Goal: Entertainment & Leisure: Consume media (video, audio)

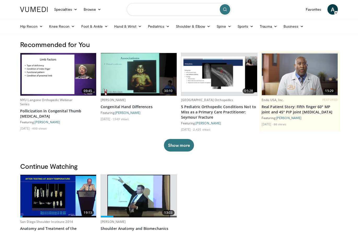
click at [190, 14] on input "Search topics, interventions" at bounding box center [179, 9] width 104 height 13
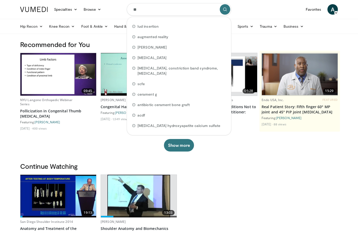
type input "*"
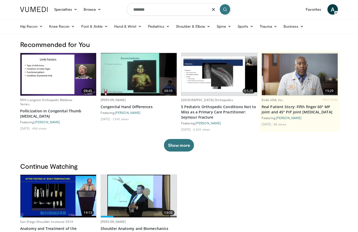
type input "********"
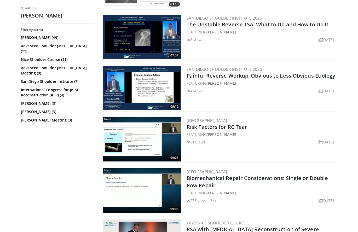
scroll to position [553, 0]
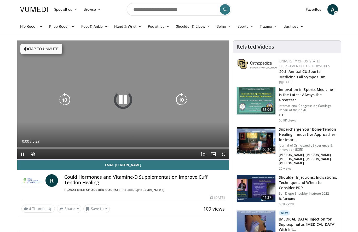
scroll to position [0, 0]
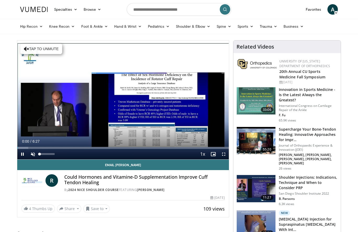
drag, startPoint x: 31, startPoint y: 153, endPoint x: 36, endPoint y: 152, distance: 5.0
click at [31, 153] on span "Video Player" at bounding box center [33, 154] width 10 height 10
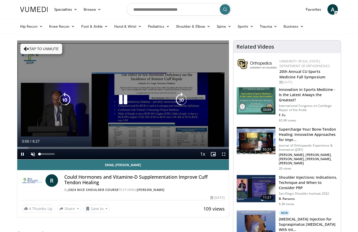
scroll to position [0, 0]
click at [188, 128] on div "10 seconds Tap to unmute" at bounding box center [123, 99] width 212 height 119
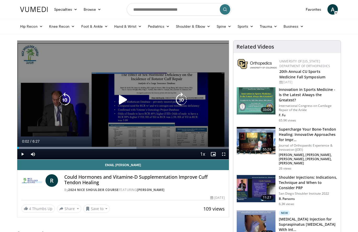
click at [124, 98] on icon "Video Player" at bounding box center [123, 99] width 15 height 15
click at [126, 103] on icon "Video Player" at bounding box center [123, 99] width 15 height 15
click at [121, 104] on icon "Video Player" at bounding box center [123, 99] width 15 height 15
click at [132, 124] on div "10 seconds Tap to unmute" at bounding box center [123, 99] width 212 height 119
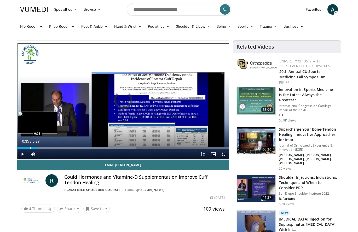
click at [31, 146] on div "Loaded : 56.26% 0:23 0:23" at bounding box center [123, 146] width 212 height 5
click at [24, 148] on div "Progress Bar" at bounding box center [24, 148] width 1 height 2
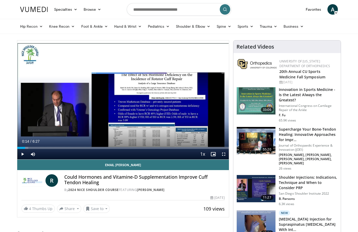
click at [223, 153] on span "Video Player" at bounding box center [223, 154] width 10 height 10
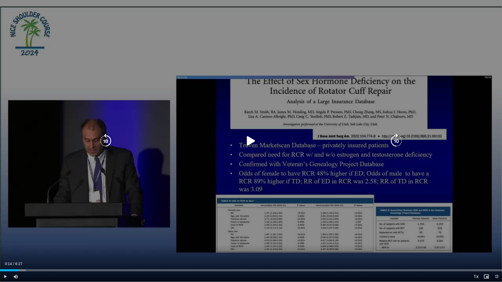
click at [332, 140] on div "Video Player" at bounding box center [250, 141] width 301 height 10
click at [248, 141] on icon "Video Player" at bounding box center [250, 141] width 15 height 15
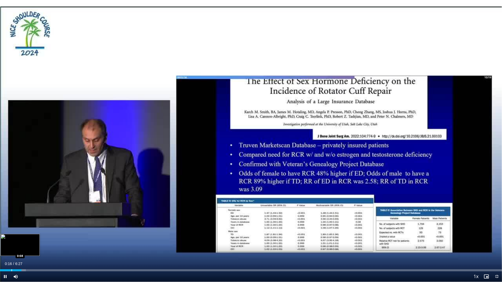
click at [12, 232] on div "Progress Bar" at bounding box center [11, 270] width 1 height 2
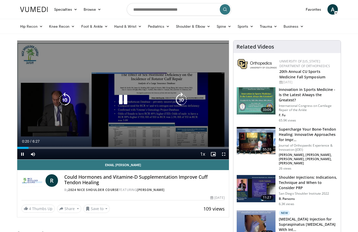
click at [124, 101] on icon "Video Player" at bounding box center [123, 99] width 15 height 15
click at [141, 118] on div "10 seconds Tap to unmute" at bounding box center [123, 99] width 212 height 119
click at [122, 101] on icon "Video Player" at bounding box center [123, 99] width 15 height 15
click at [23, 153] on span "Video Player" at bounding box center [22, 154] width 10 height 10
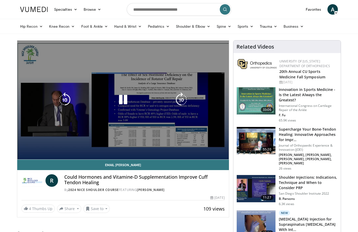
click at [44, 142] on video-js "**********" at bounding box center [123, 99] width 212 height 119
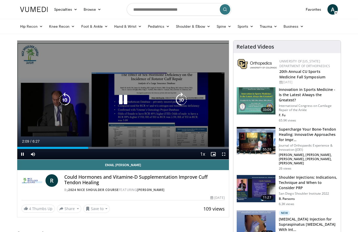
drag, startPoint x: 122, startPoint y: 98, endPoint x: 117, endPoint y: 103, distance: 7.4
click at [122, 97] on icon "Video Player" at bounding box center [123, 99] width 15 height 15
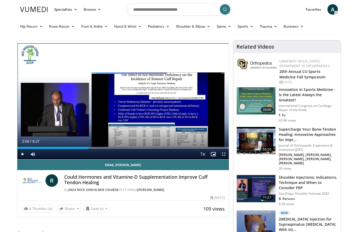
click at [19, 155] on span "Video Player" at bounding box center [22, 154] width 10 height 10
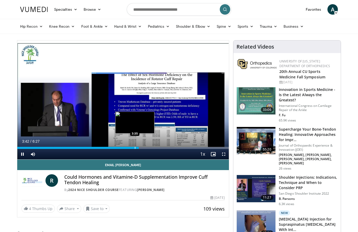
click at [135, 148] on div "Progress Bar" at bounding box center [135, 148] width 1 height 2
click at [131, 149] on div "Progress Bar" at bounding box center [131, 148] width 1 height 2
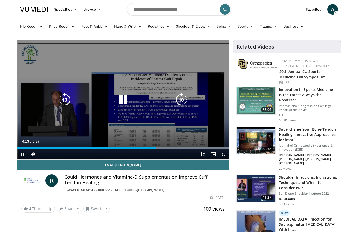
click at [122, 103] on icon "Video Player" at bounding box center [123, 99] width 15 height 15
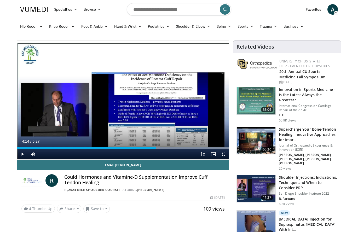
click at [20, 155] on span "Video Player" at bounding box center [22, 154] width 10 height 10
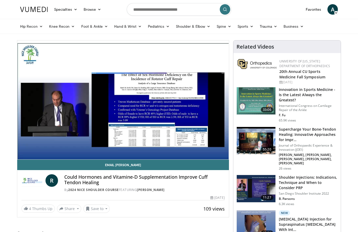
click at [24, 159] on span "Video Player" at bounding box center [22, 164] width 10 height 10
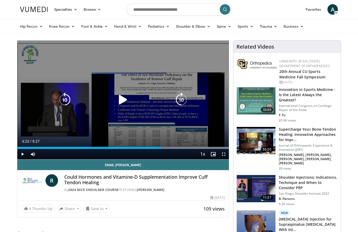
click at [121, 101] on icon "Video Player" at bounding box center [123, 99] width 15 height 15
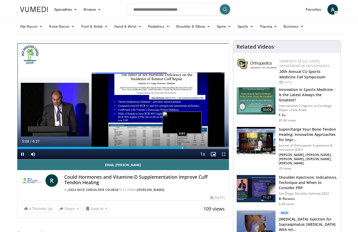
click at [182, 148] on div "Progress Bar" at bounding box center [182, 148] width 1 height 2
click at [173, 147] on div "Progress Bar" at bounding box center [173, 148] width 1 height 2
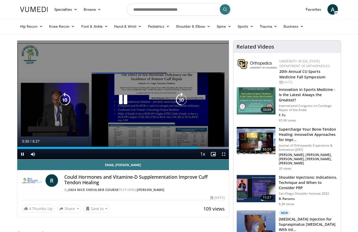
click at [120, 128] on div "10 seconds Tap to unmute" at bounding box center [123, 99] width 212 height 119
click at [116, 107] on icon "Video Player" at bounding box center [123, 99] width 15 height 15
click at [125, 112] on div "10 seconds Tap to unmute" at bounding box center [123, 99] width 212 height 119
click at [153, 113] on div "10 seconds Tap to unmute" at bounding box center [123, 99] width 212 height 119
